Goal: Information Seeking & Learning: Find specific page/section

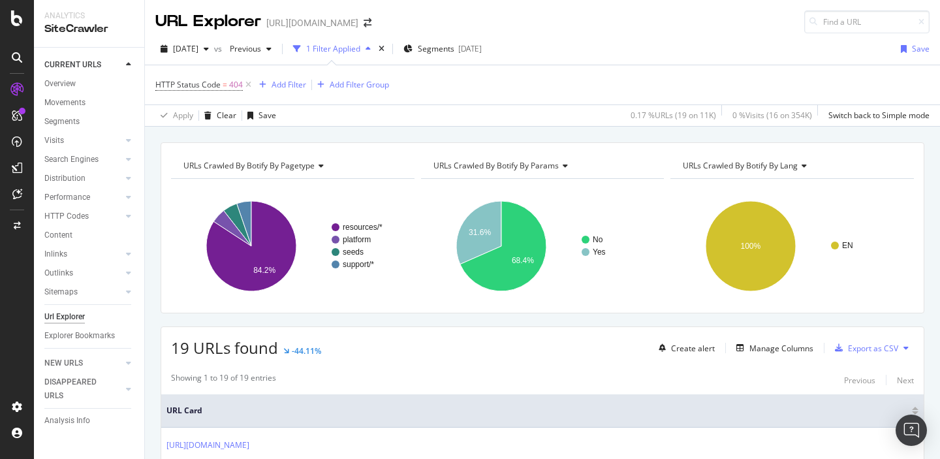
scroll to position [448, 0]
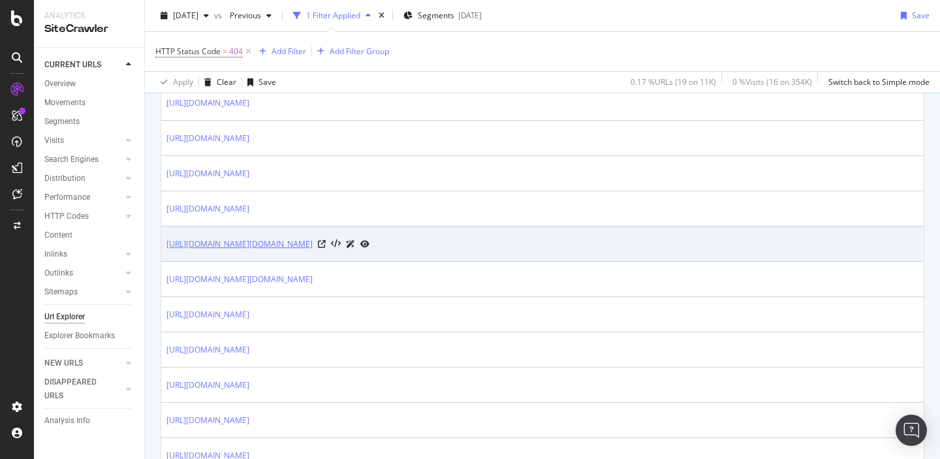
click at [313, 249] on link "https://sproutsocial.com/integrations/tiktok/https://sproutsocial.com/insights/…" at bounding box center [240, 244] width 146 height 13
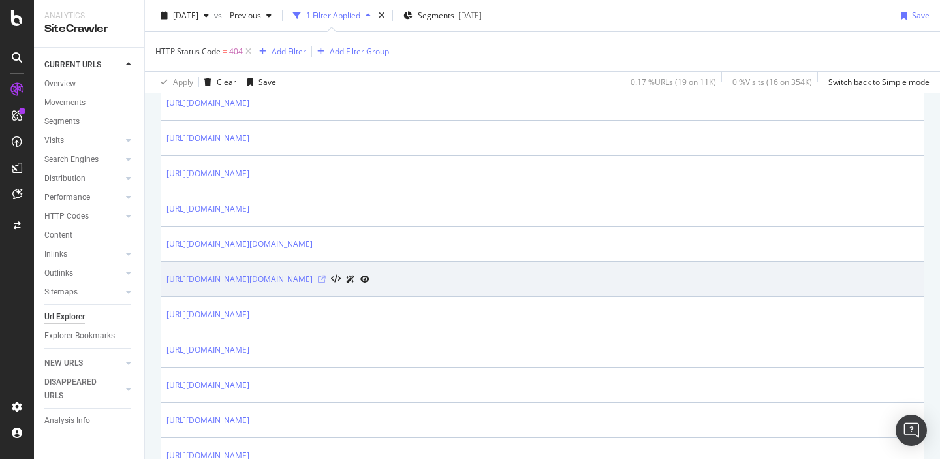
click at [326, 281] on icon at bounding box center [322, 280] width 8 height 8
click at [313, 282] on link "https://sproutsocial.com/features/viralpost/https://sproutsocial.com/features/v…" at bounding box center [240, 279] width 146 height 13
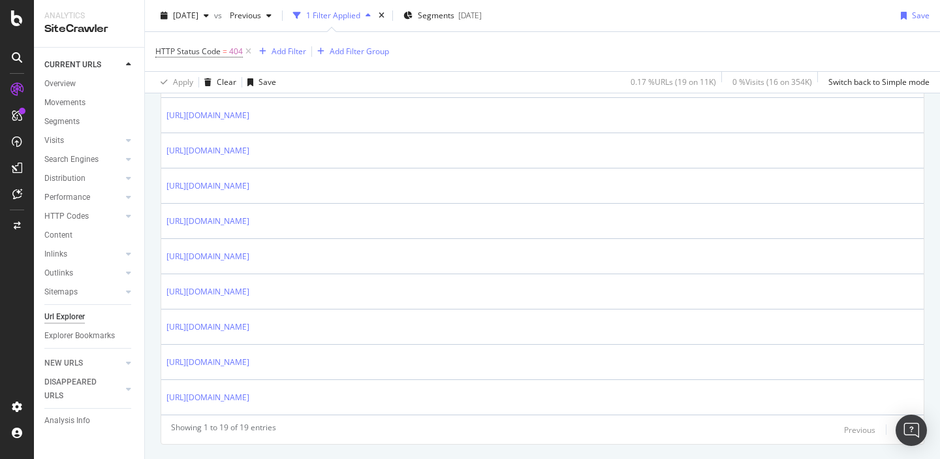
scroll to position [681, 0]
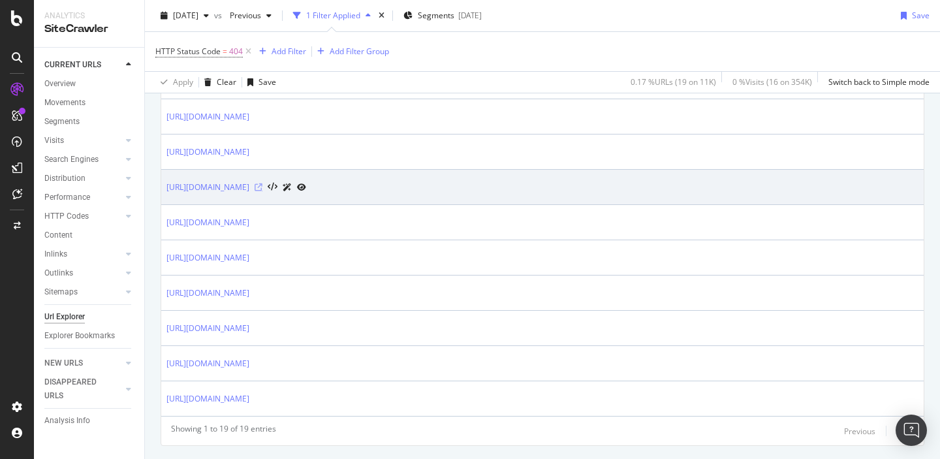
click at [263, 189] on icon at bounding box center [259, 188] width 8 height 8
click at [244, 188] on link "[URL][DOMAIN_NAME]" at bounding box center [208, 187] width 83 height 13
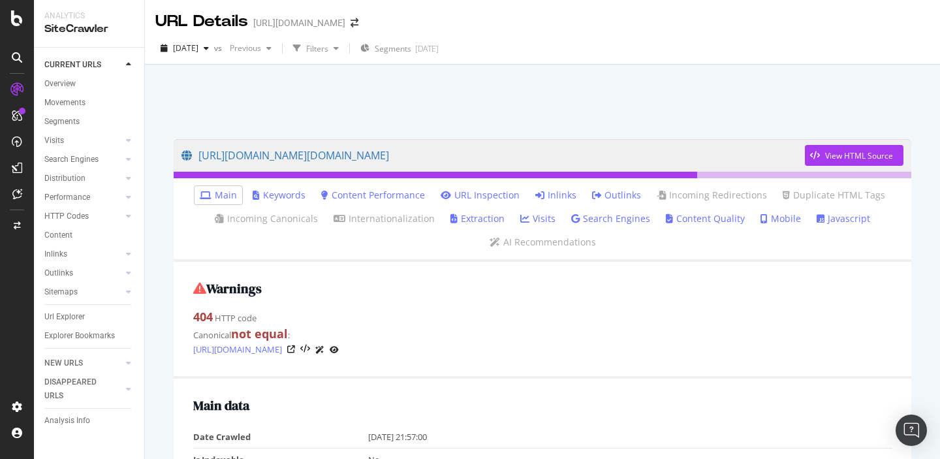
click at [548, 194] on link "Inlinks" at bounding box center [556, 195] width 41 height 13
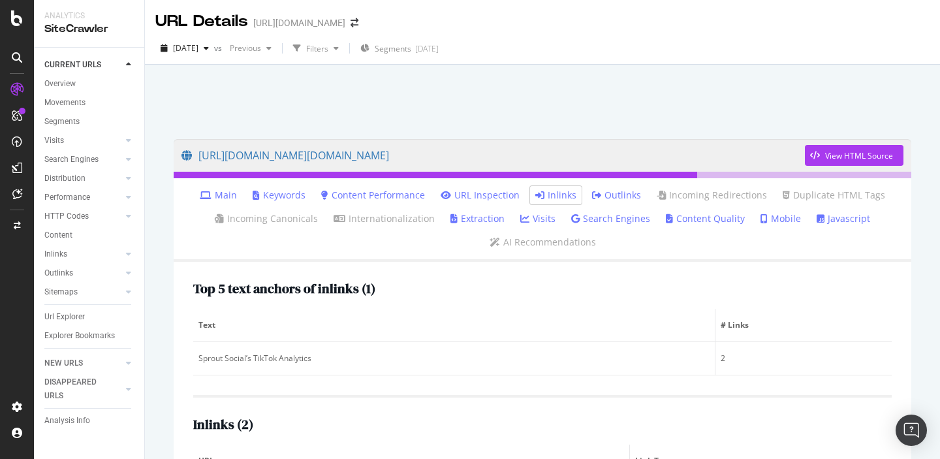
scroll to position [123, 0]
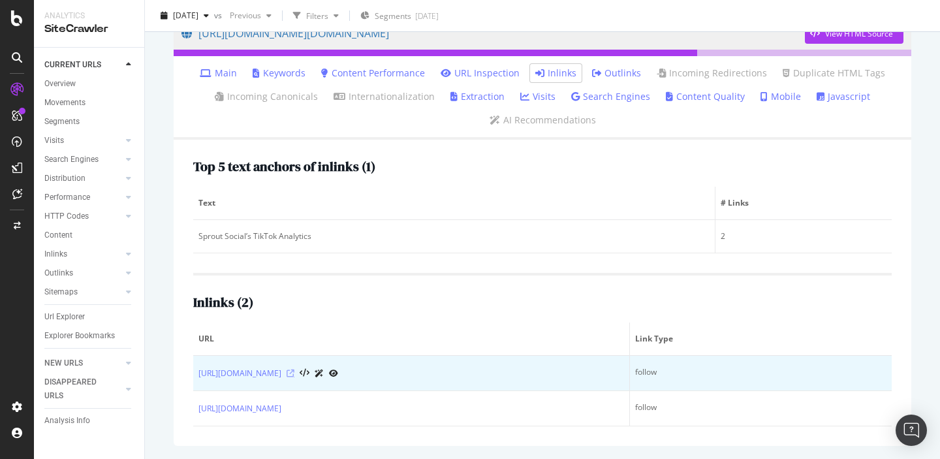
click at [295, 374] on icon at bounding box center [291, 374] width 8 height 8
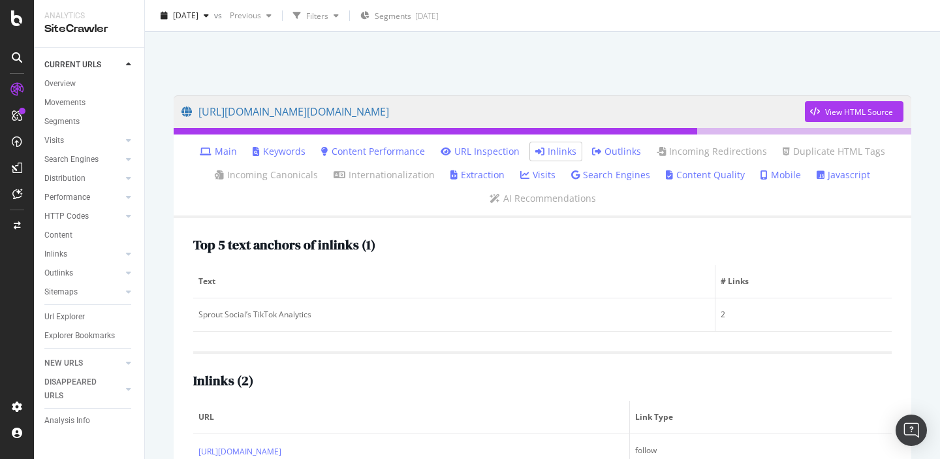
scroll to position [33, 0]
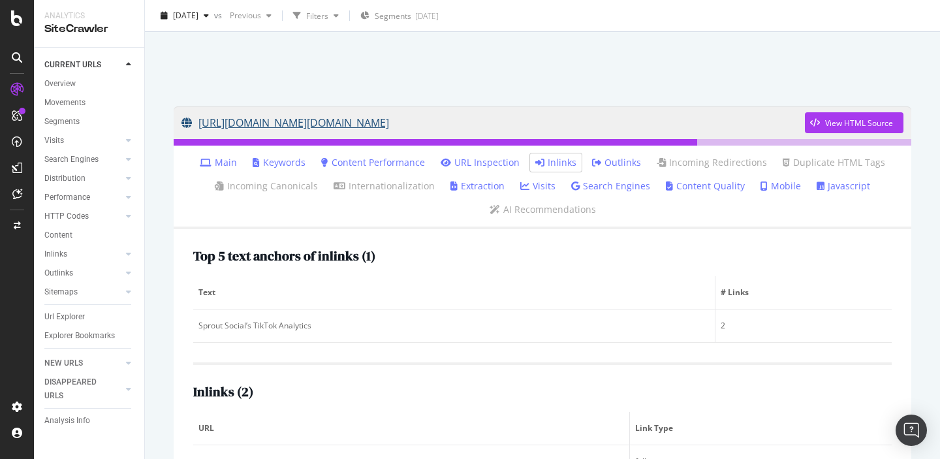
drag, startPoint x: 490, startPoint y: 94, endPoint x: 664, endPoint y: 116, distance: 175.8
click at [664, 116] on div "https://sproutsocial.com/integrations/tiktok/https://sproutsocial.com/insights/…" at bounding box center [543, 320] width 764 height 455
copy link "https://sproutsocial.com/integrations/tiktok/https://sproutsocial.com/insights/…"
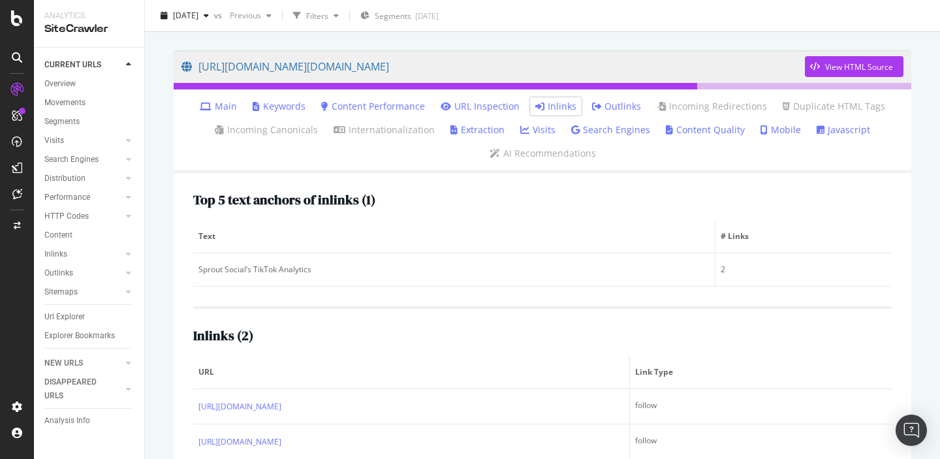
scroll to position [123, 0]
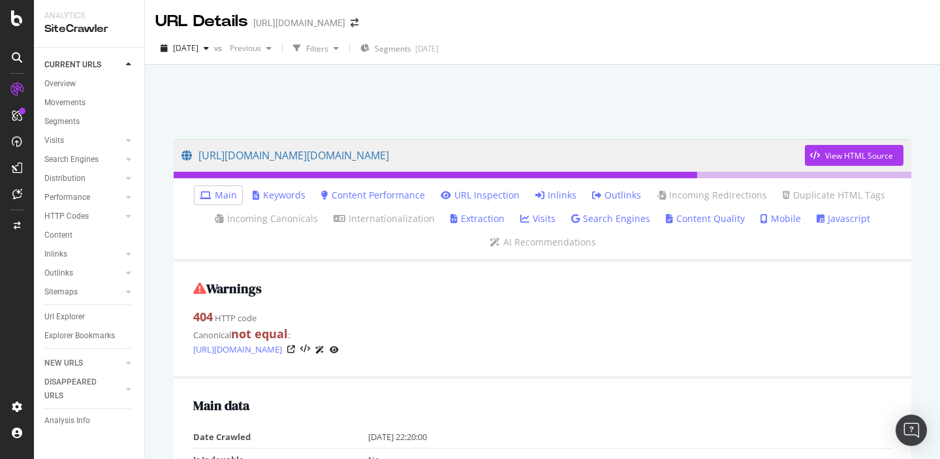
click at [555, 197] on link "Inlinks" at bounding box center [556, 195] width 41 height 13
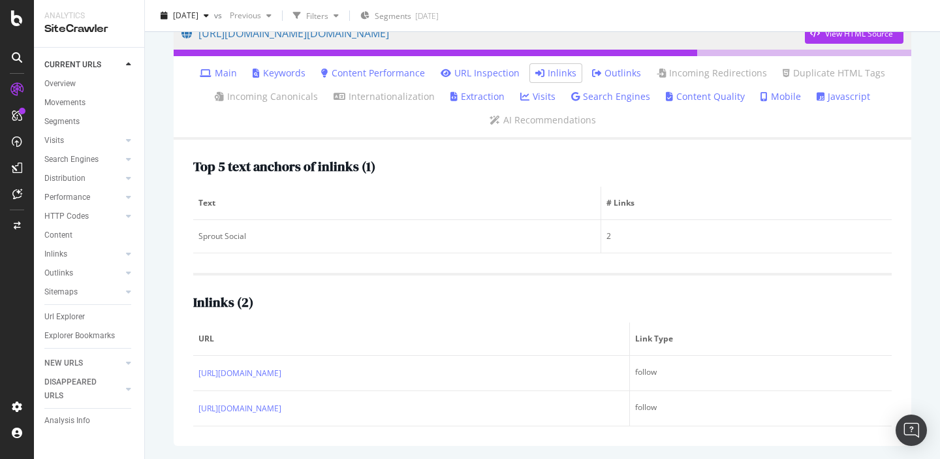
scroll to position [123, 0]
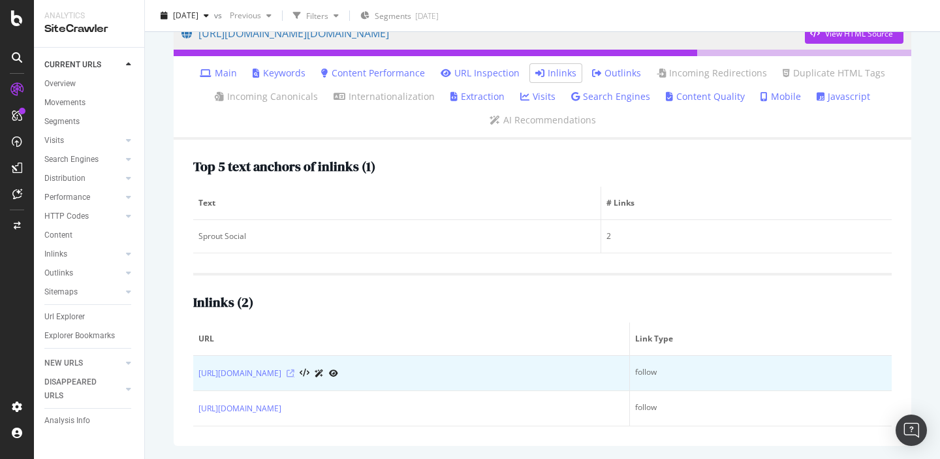
click at [295, 374] on icon at bounding box center [291, 374] width 8 height 8
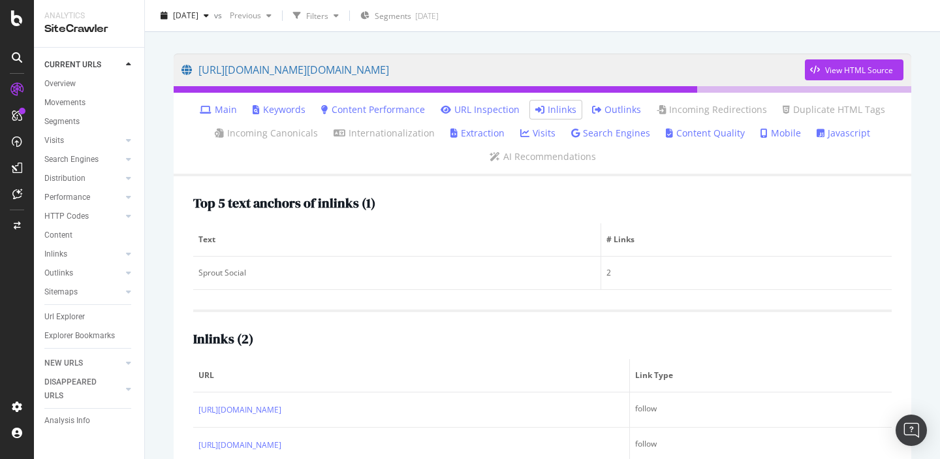
scroll to position [65, 0]
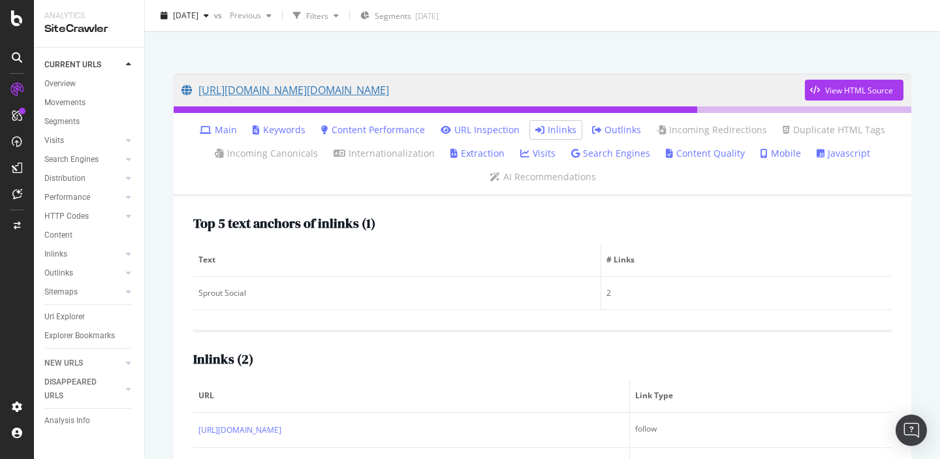
drag, startPoint x: 760, startPoint y: 74, endPoint x: 696, endPoint y: 123, distance: 80.2
drag, startPoint x: 387, startPoint y: 50, endPoint x: 409, endPoint y: 99, distance: 53.5
click at [409, 99] on div "https://sproutsocial.com/features/viralpost/https://sproutsocial.com/features/v…" at bounding box center [542, 228] width 795 height 459
copy link "https://sproutsocial.com/features/viralpost"
click at [313, 46] on div at bounding box center [543, 33] width 764 height 56
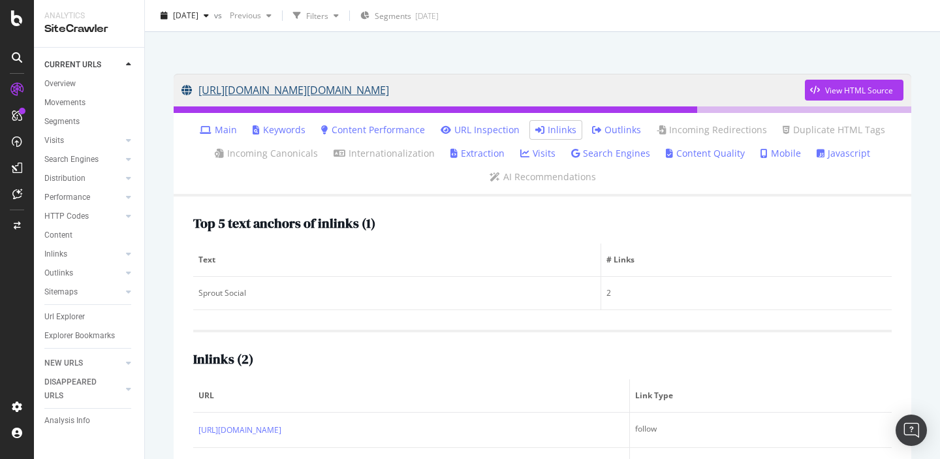
drag, startPoint x: 313, startPoint y: 46, endPoint x: 628, endPoint y: 92, distance: 318.2
click at [628, 92] on div "https://sproutsocial.com/features/viralpost/https://sproutsocial.com/features/v…" at bounding box center [542, 228] width 795 height 459
copy link "https://sproutsocial.com/features/viralpost/https://sproutsocial.com/features/v…"
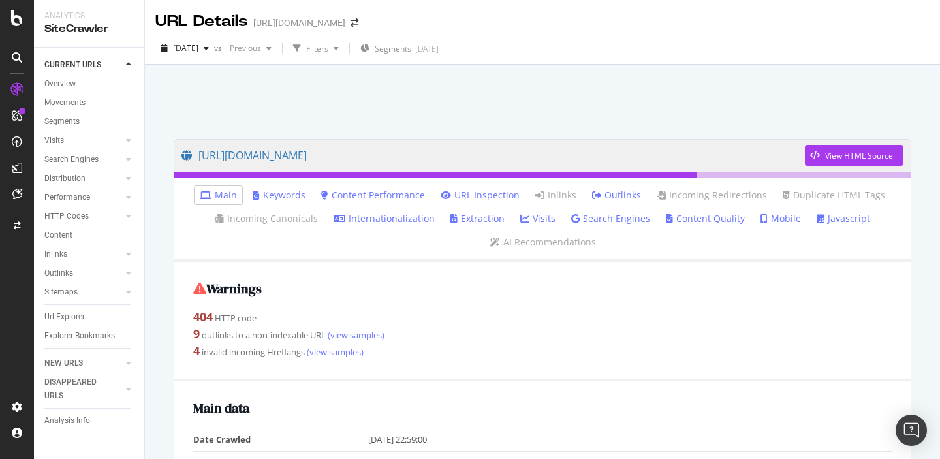
click at [381, 221] on link "Internationalization" at bounding box center [384, 218] width 101 height 13
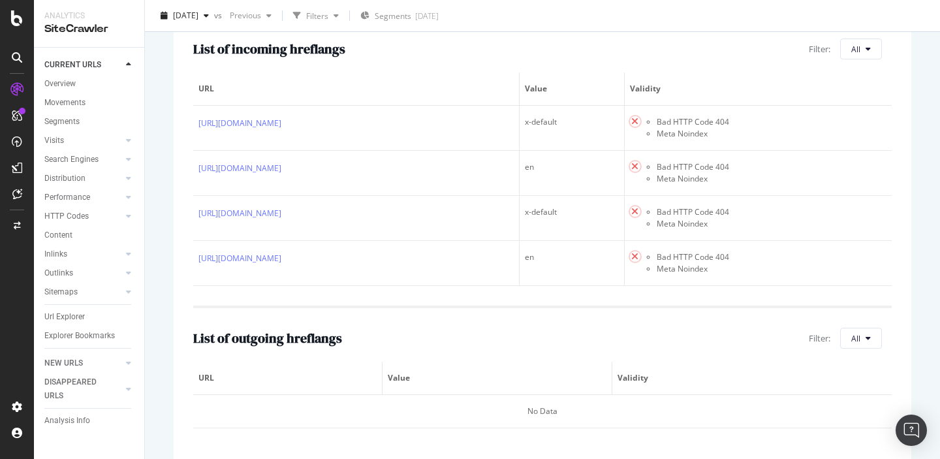
scroll to position [364, 0]
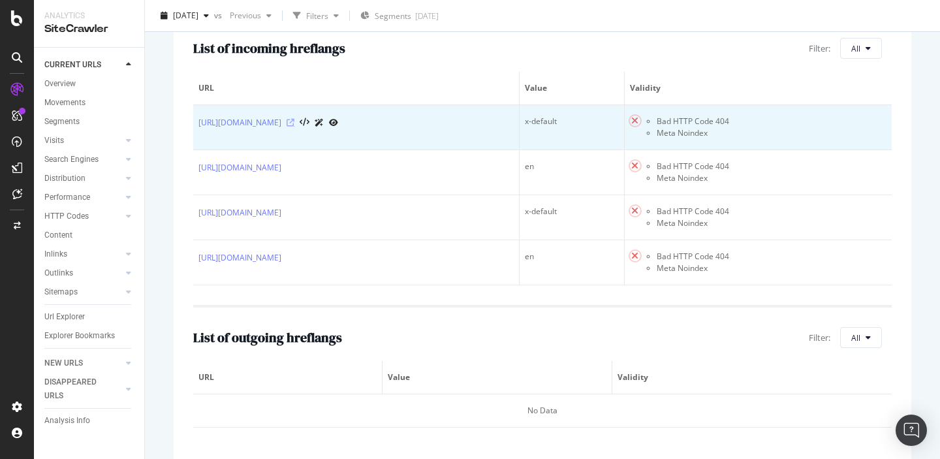
click at [295, 127] on icon at bounding box center [291, 123] width 8 height 8
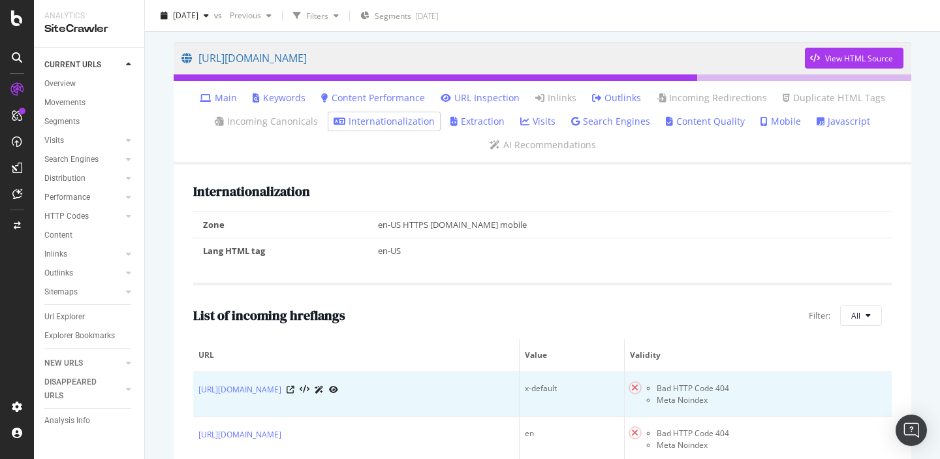
scroll to position [0, 0]
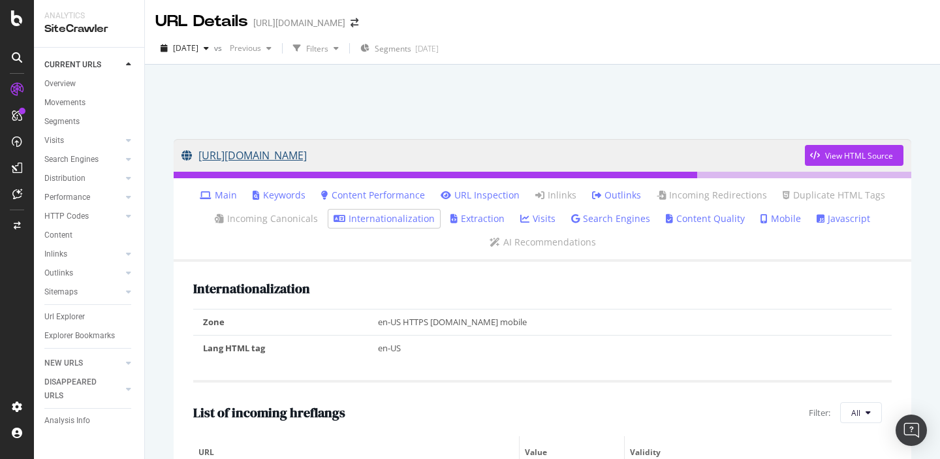
drag, startPoint x: 231, startPoint y: 109, endPoint x: 410, endPoint y: 166, distance: 188.4
click at [410, 166] on div "[URL][DOMAIN_NAME] View HTML Source Main Keywords Content Performance URL Inspe…" at bounding box center [542, 294] width 795 height 459
copy link "[URL][DOMAIN_NAME]"
